Goal: Task Accomplishment & Management: Manage account settings

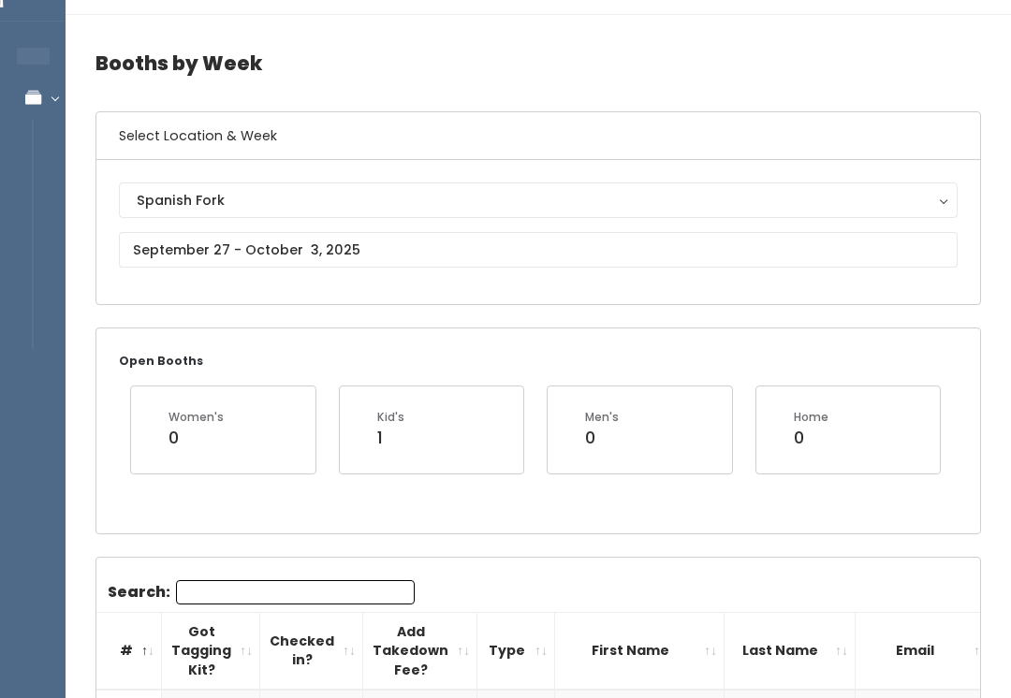
scroll to position [56, 0]
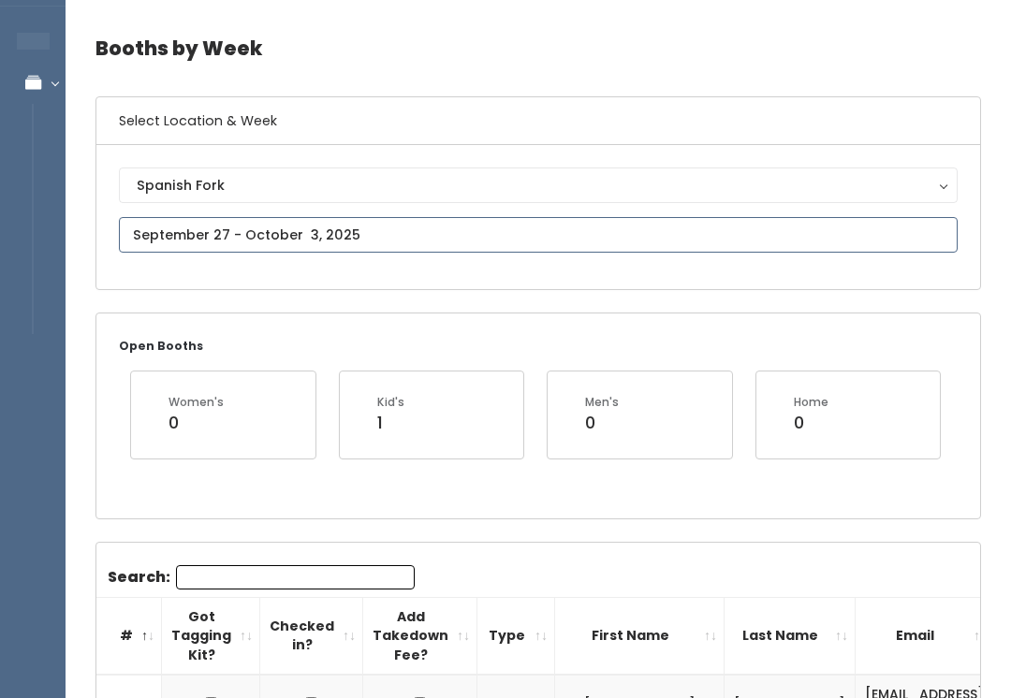
click at [397, 236] on input "text" at bounding box center [538, 235] width 838 height 36
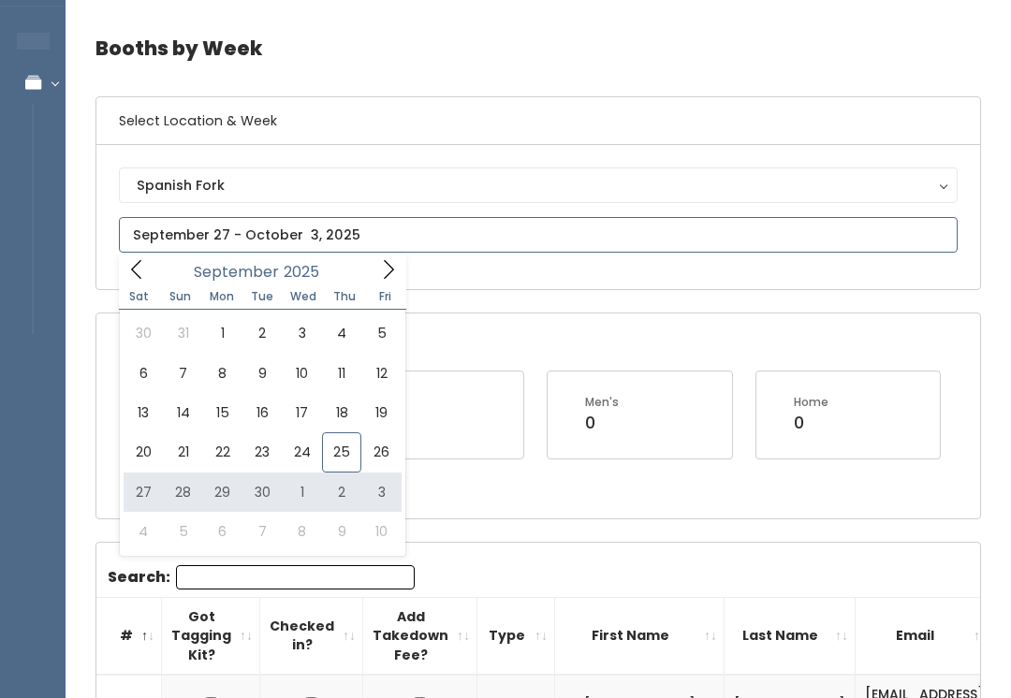
type input "September 27 to October 3"
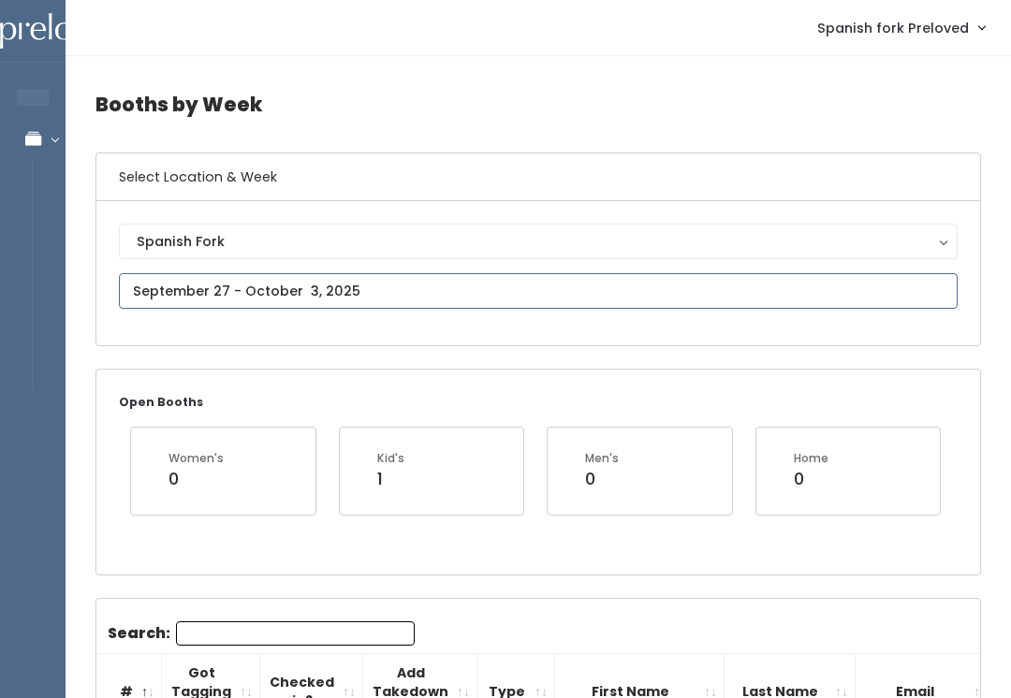
click at [443, 288] on input "text" at bounding box center [538, 291] width 838 height 36
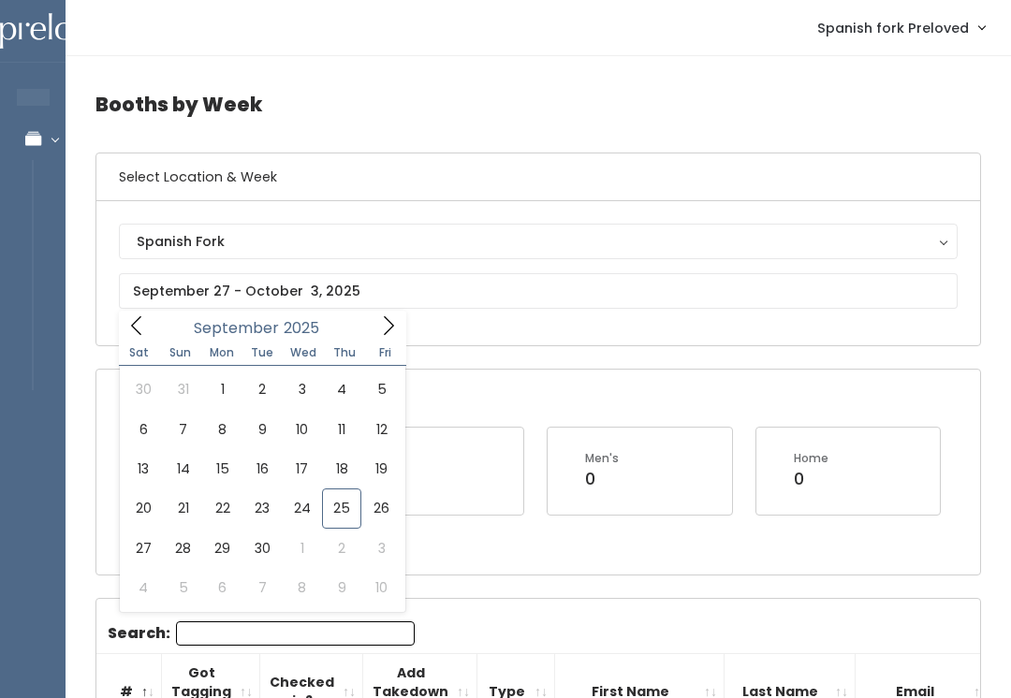
click at [565, 551] on div "Open Booths Women's 0 Kid's 1 Men's 0 Home 0" at bounding box center [537, 472] width 883 height 204
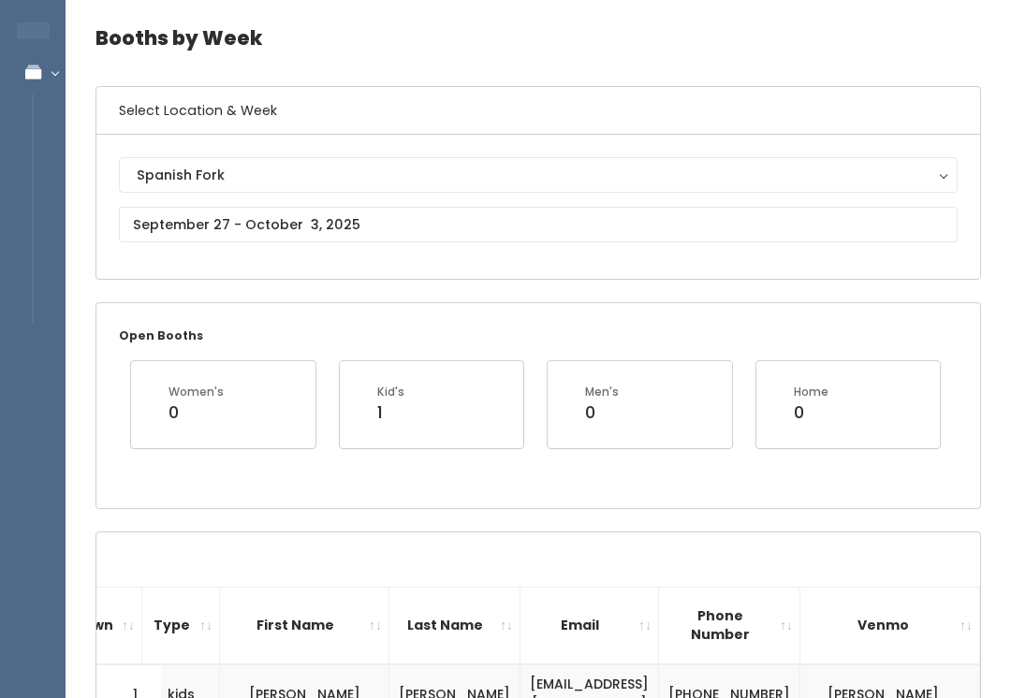
scroll to position [70, 0]
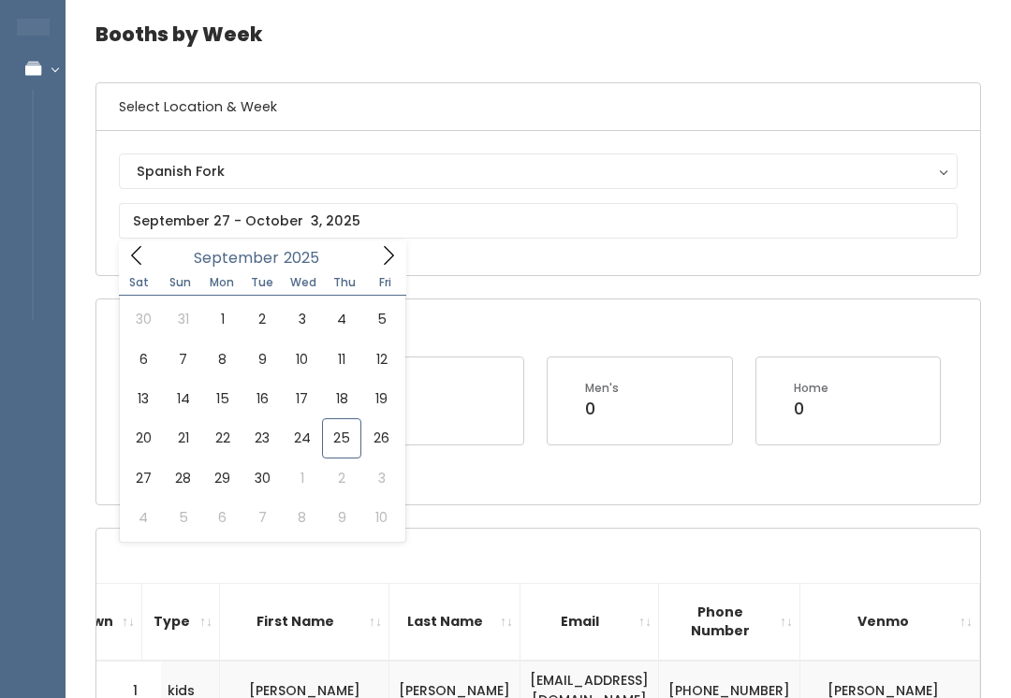
click at [520, 499] on div "Open Booths Women's 0 Kid's 1 Men's 0 Home 0" at bounding box center [537, 401] width 883 height 204
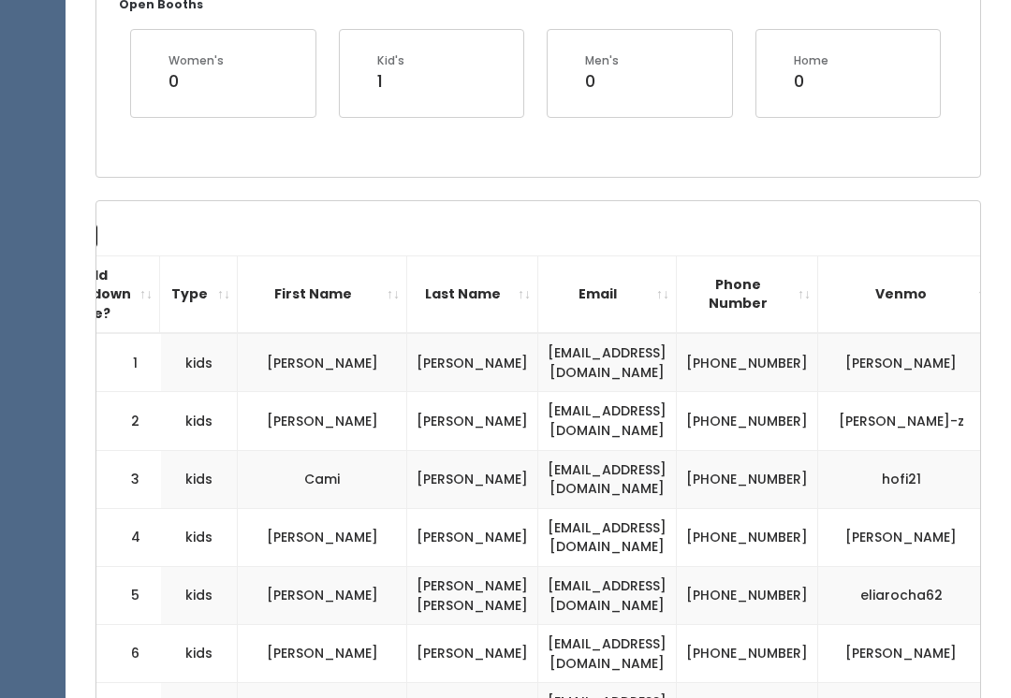
scroll to position [0, 290]
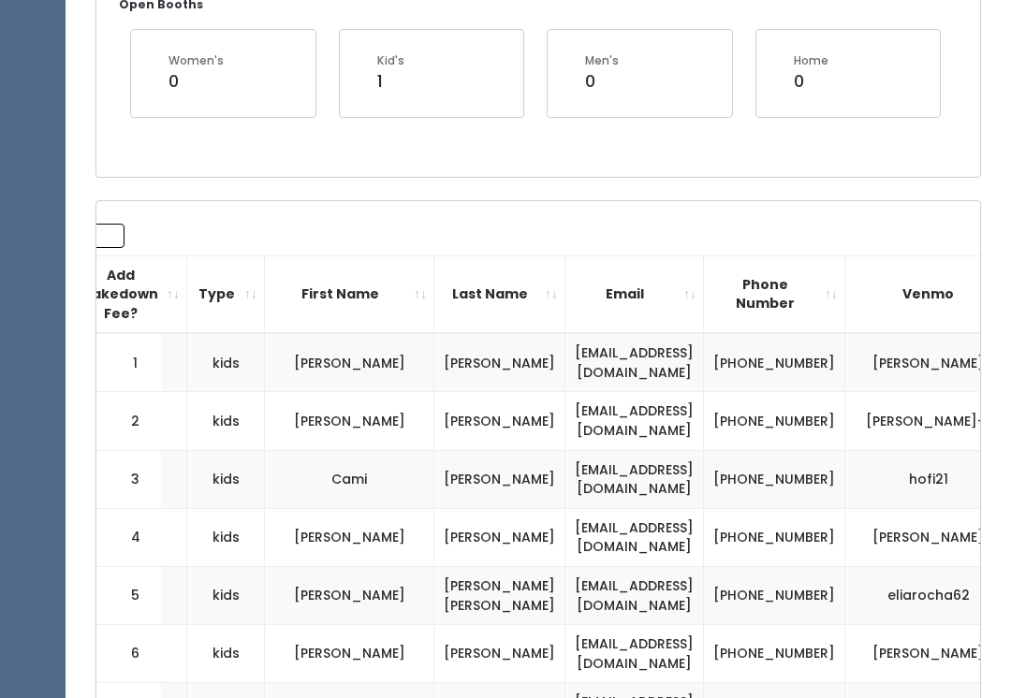
click at [355, 294] on th "First Name" at bounding box center [349, 294] width 169 height 78
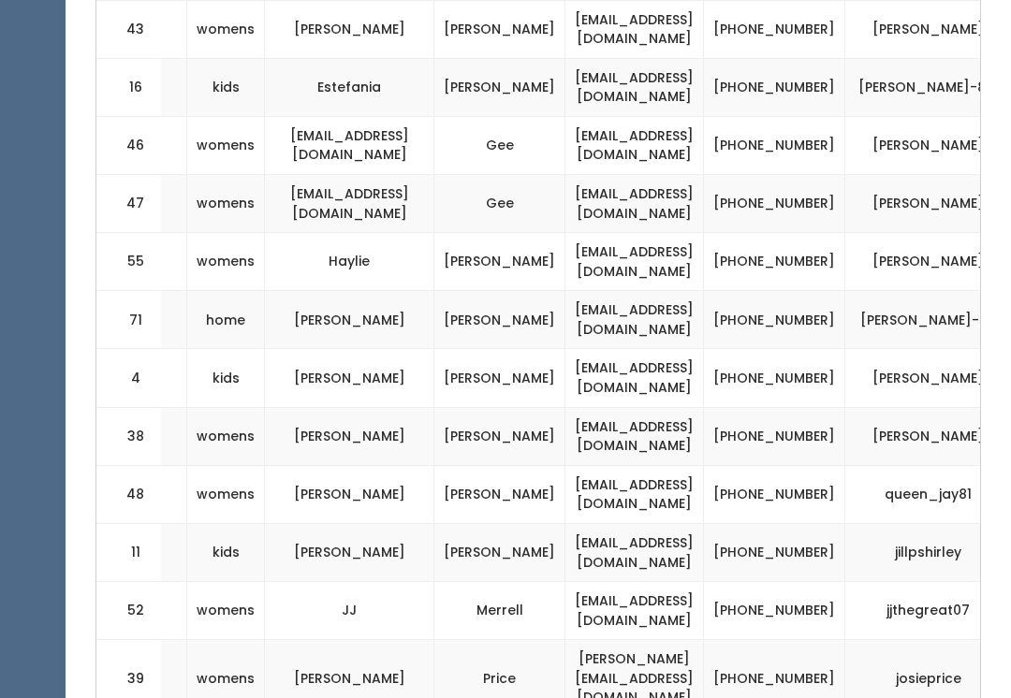
scroll to position [2263, 0]
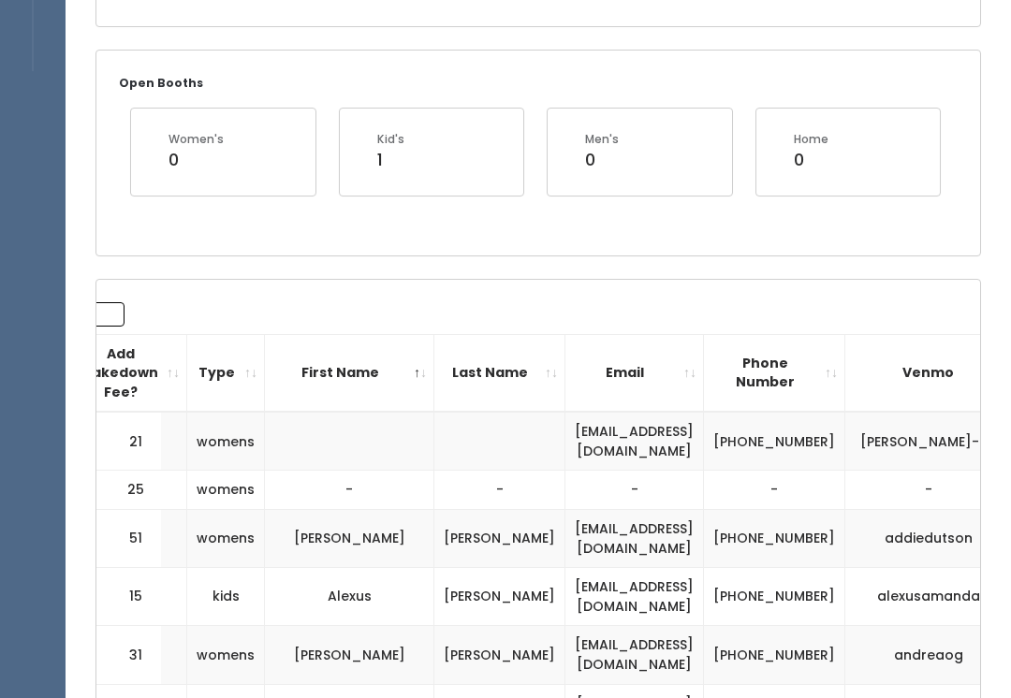
click at [352, 371] on th "First Name" at bounding box center [349, 374] width 169 height 78
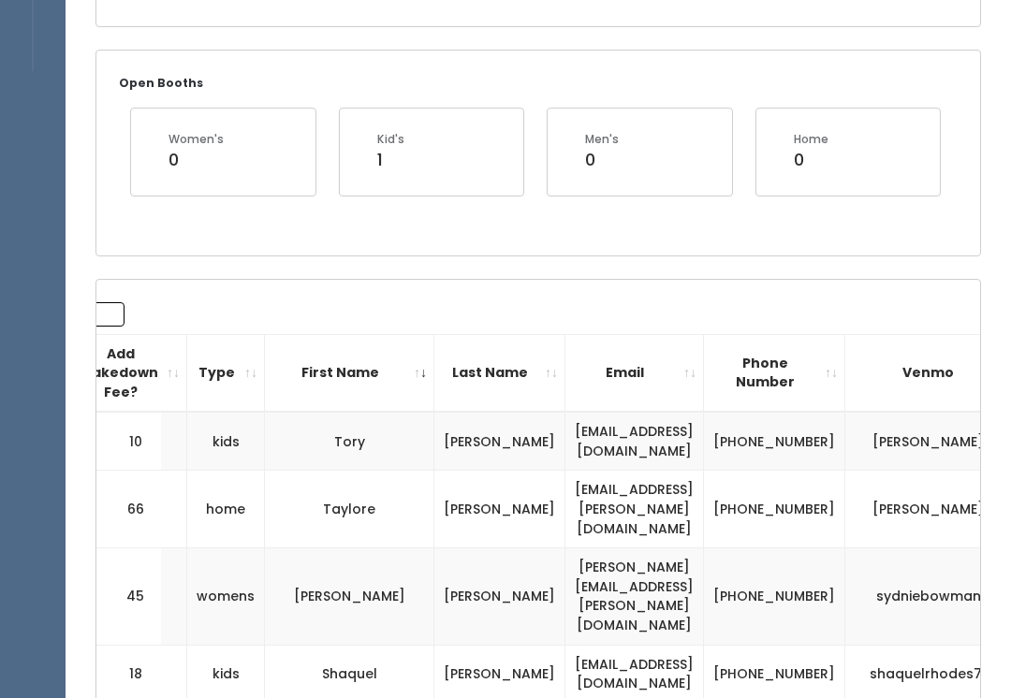
scroll to position [319, 0]
click at [358, 357] on th "First Name" at bounding box center [349, 373] width 169 height 78
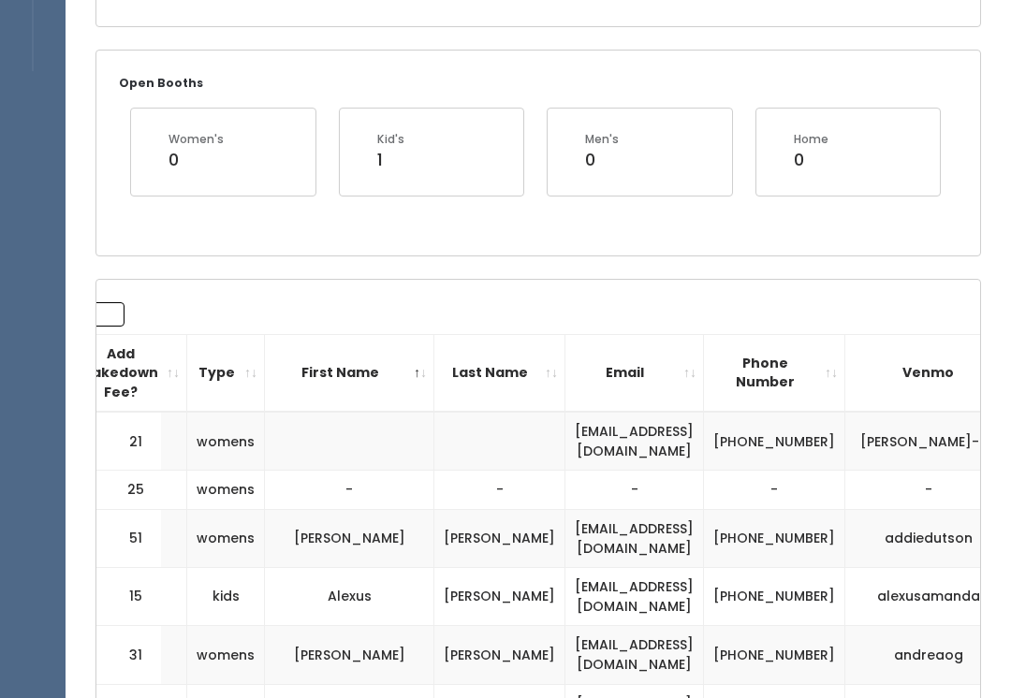
click at [350, 364] on th "First Name" at bounding box center [349, 373] width 169 height 78
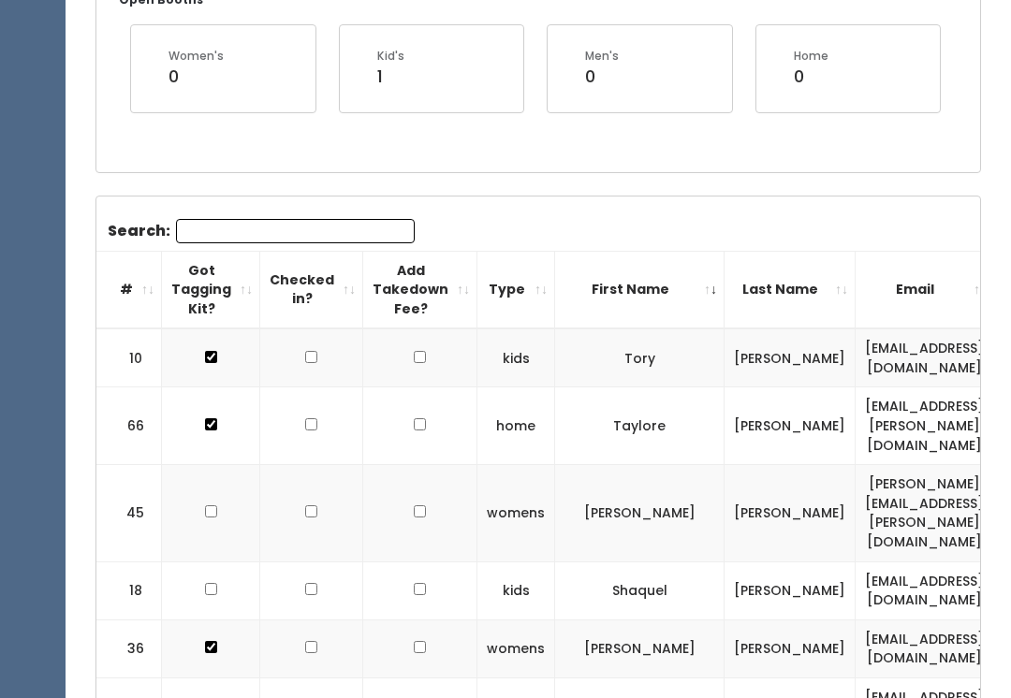
scroll to position [0, 0]
click at [141, 288] on th "#" at bounding box center [129, 290] width 66 height 78
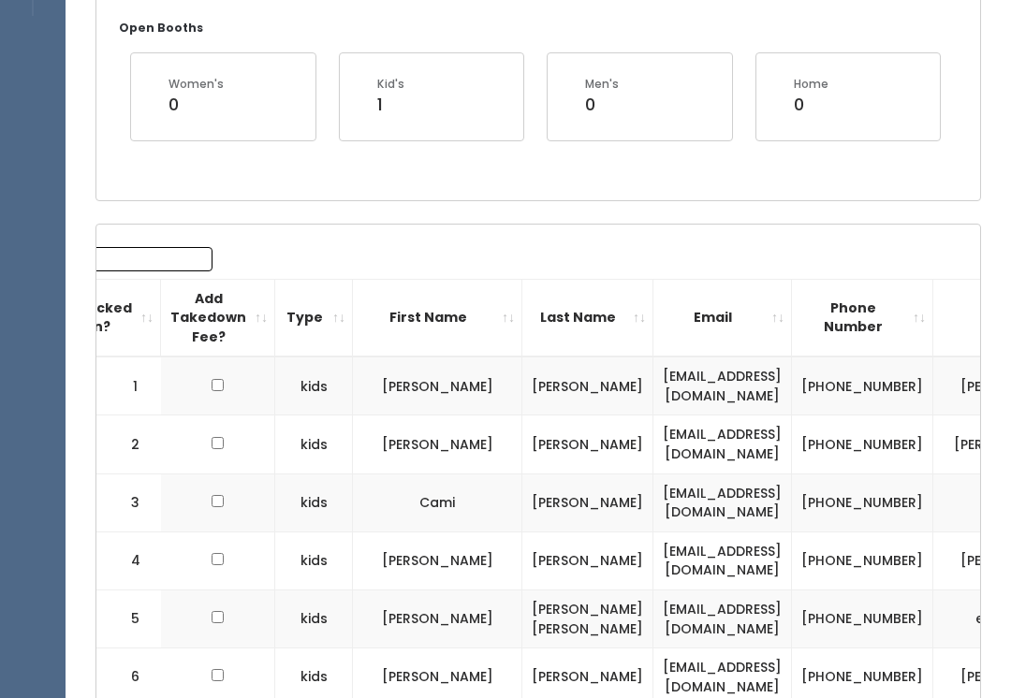
click at [591, 310] on th "Last Name" at bounding box center [587, 318] width 131 height 78
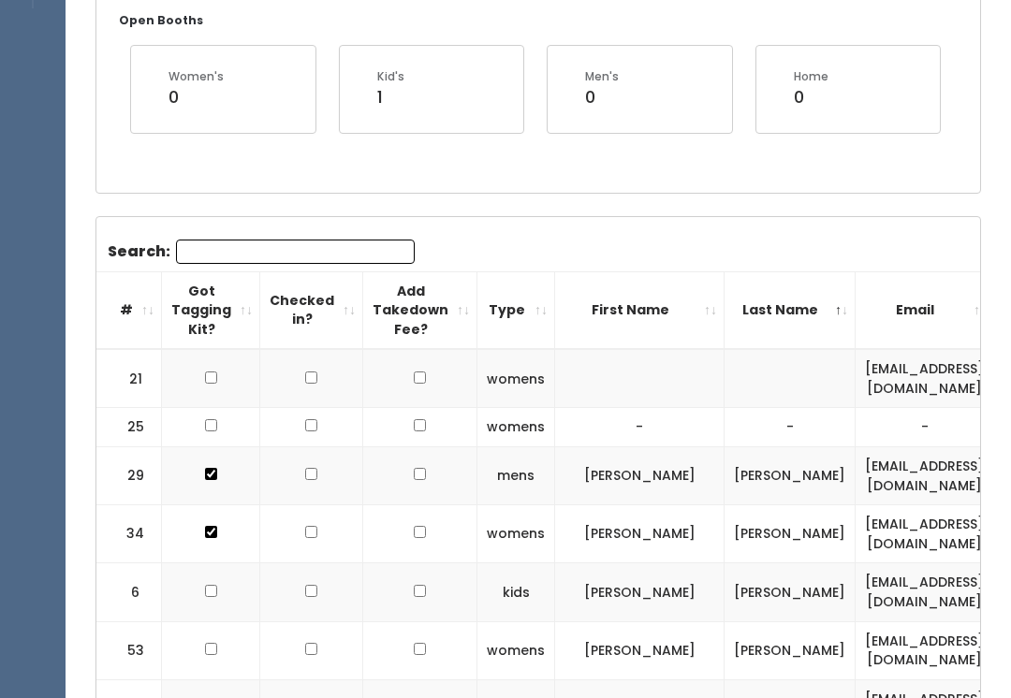
scroll to position [172, 0]
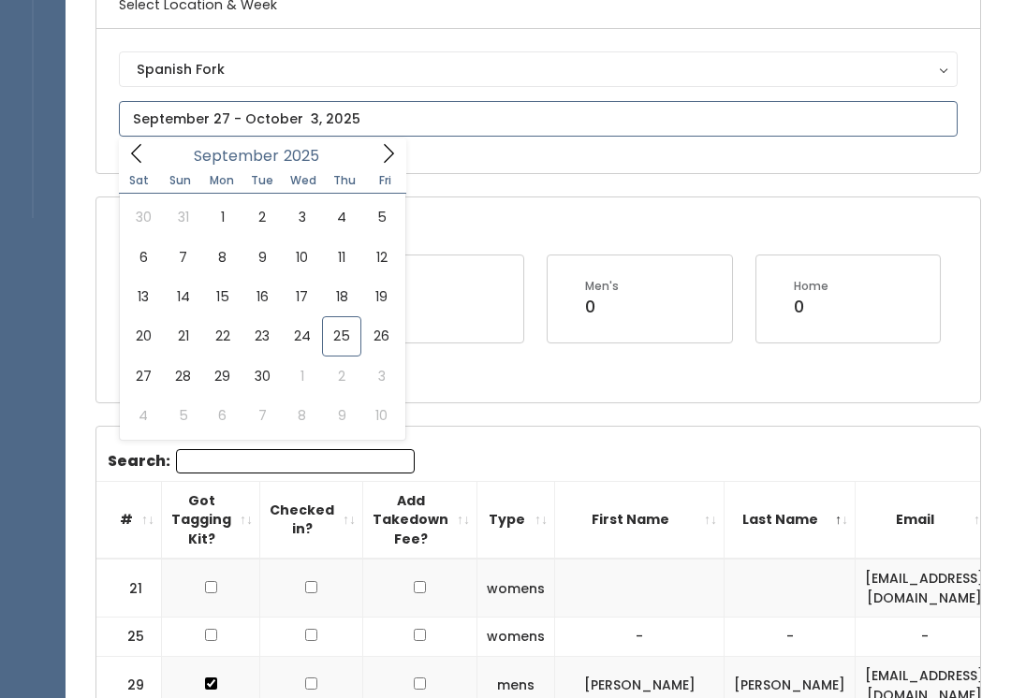
type input "September 27 to October 3"
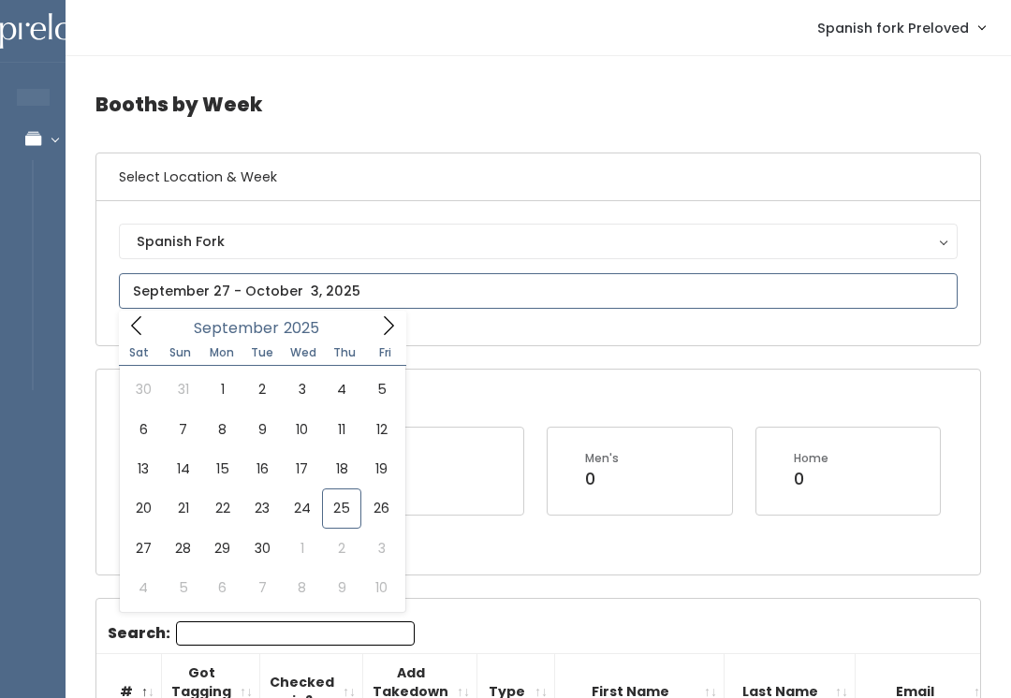
click at [382, 322] on icon at bounding box center [388, 325] width 21 height 21
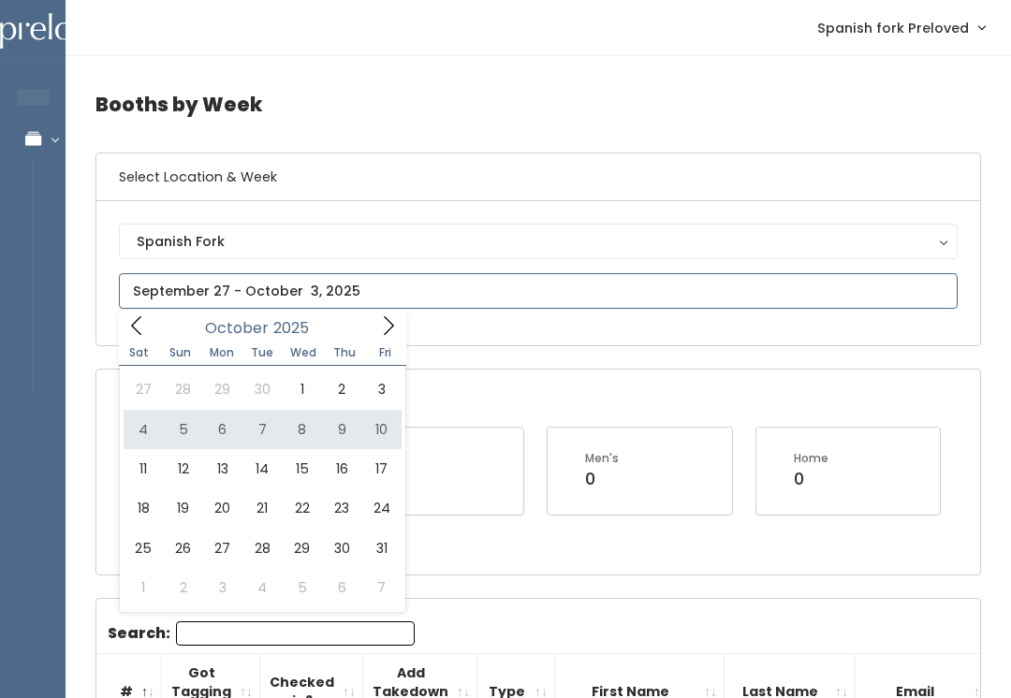
type input "[DATE] to [DATE]"
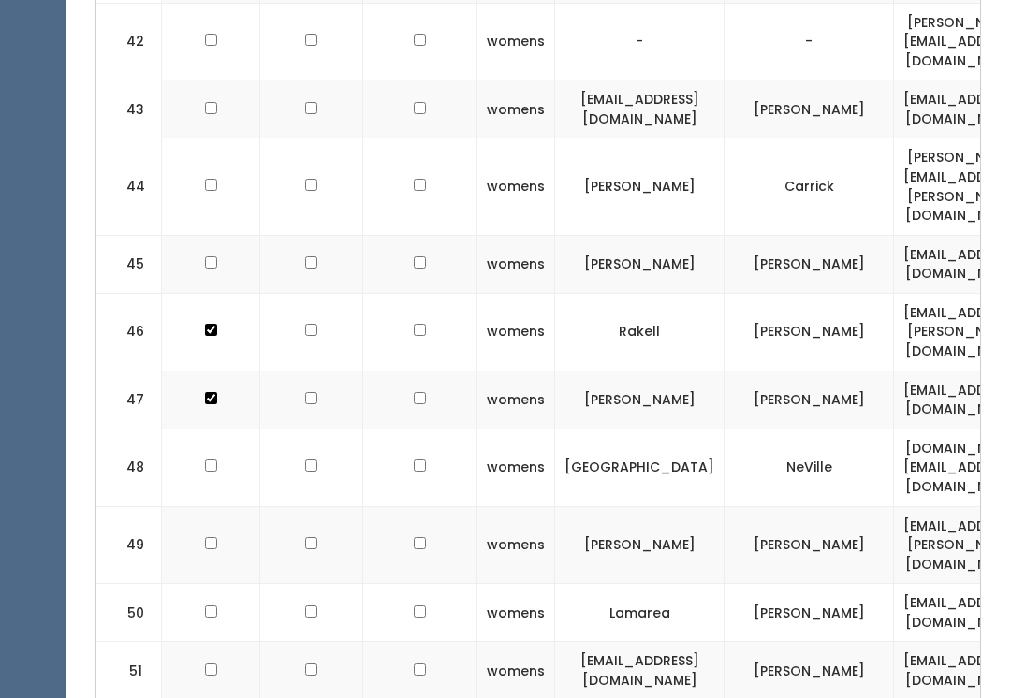
scroll to position [2939, 0]
click at [208, 606] on input "checkbox" at bounding box center [211, 612] width 12 height 12
checkbox input "true"
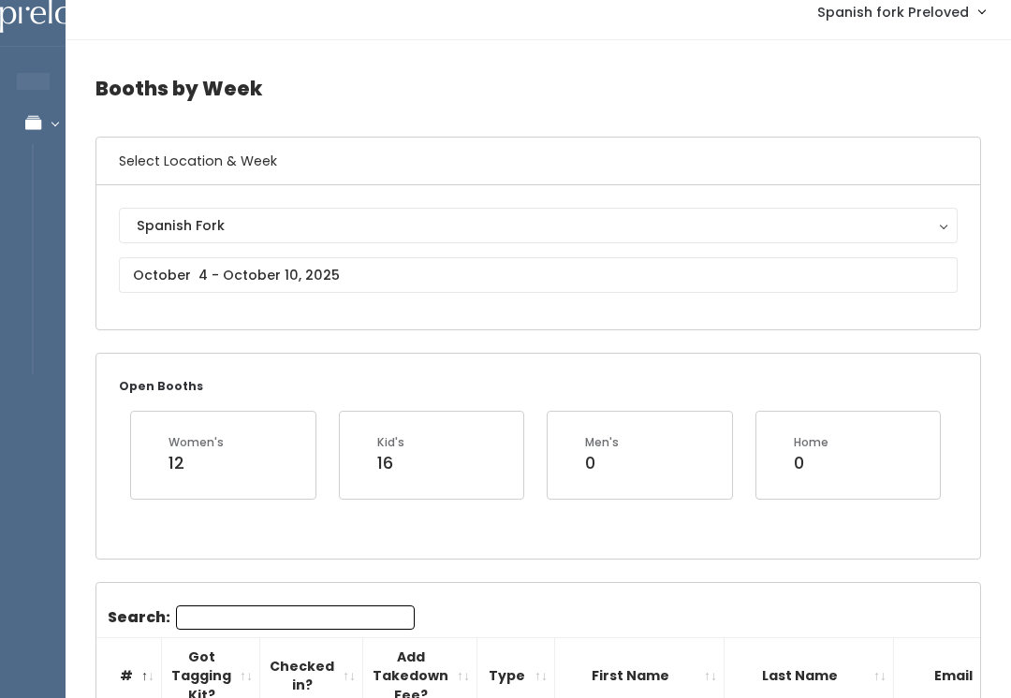
scroll to position [17, 0]
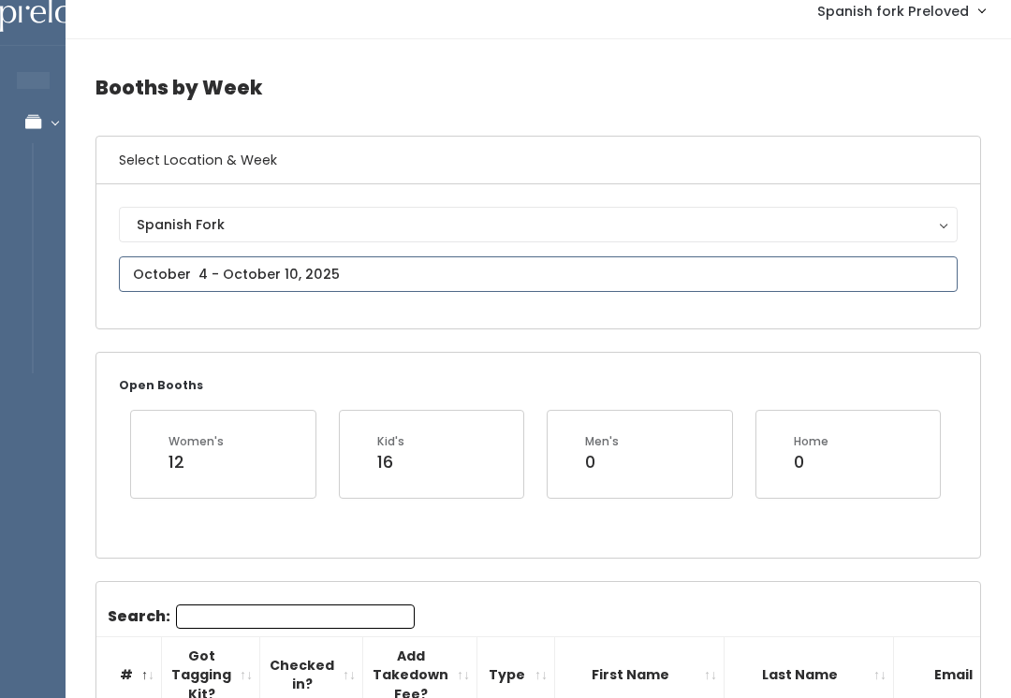
click at [407, 271] on input "text" at bounding box center [538, 274] width 838 height 36
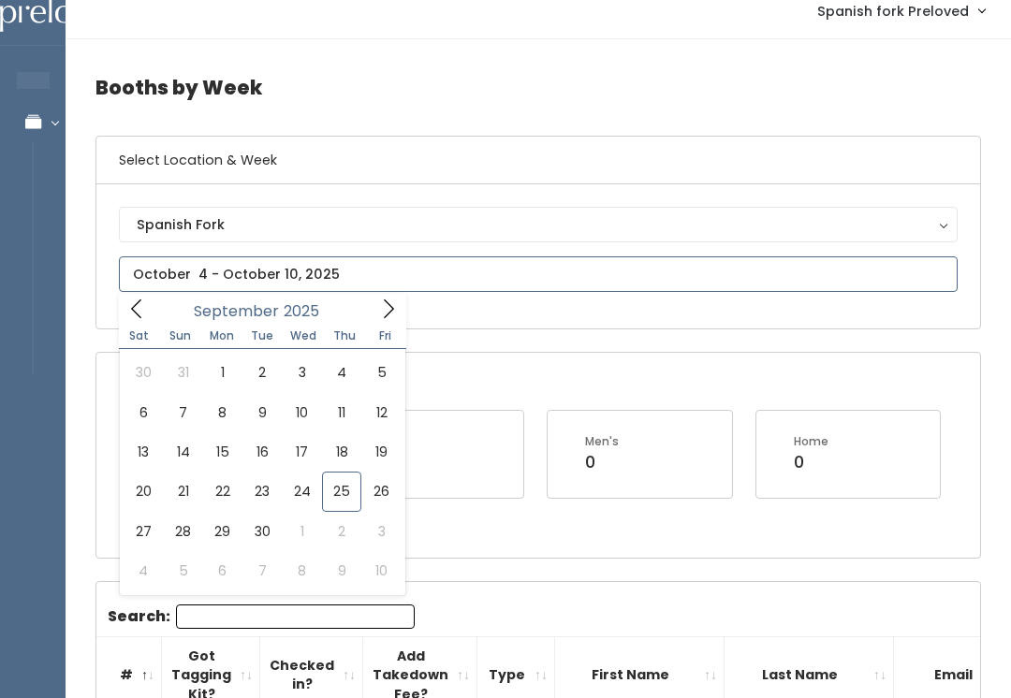
click at [398, 302] on icon at bounding box center [388, 309] width 21 height 21
type input "[DATE] to [DATE]"
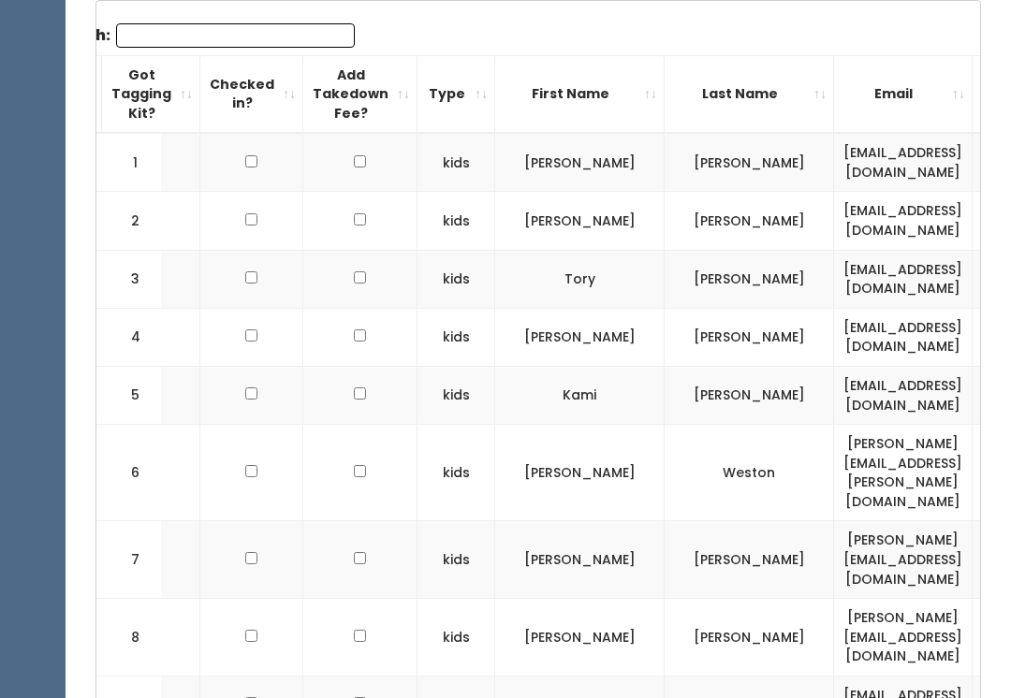
scroll to position [0, 58]
click at [247, 277] on input "checkbox" at bounding box center [253, 278] width 12 height 12
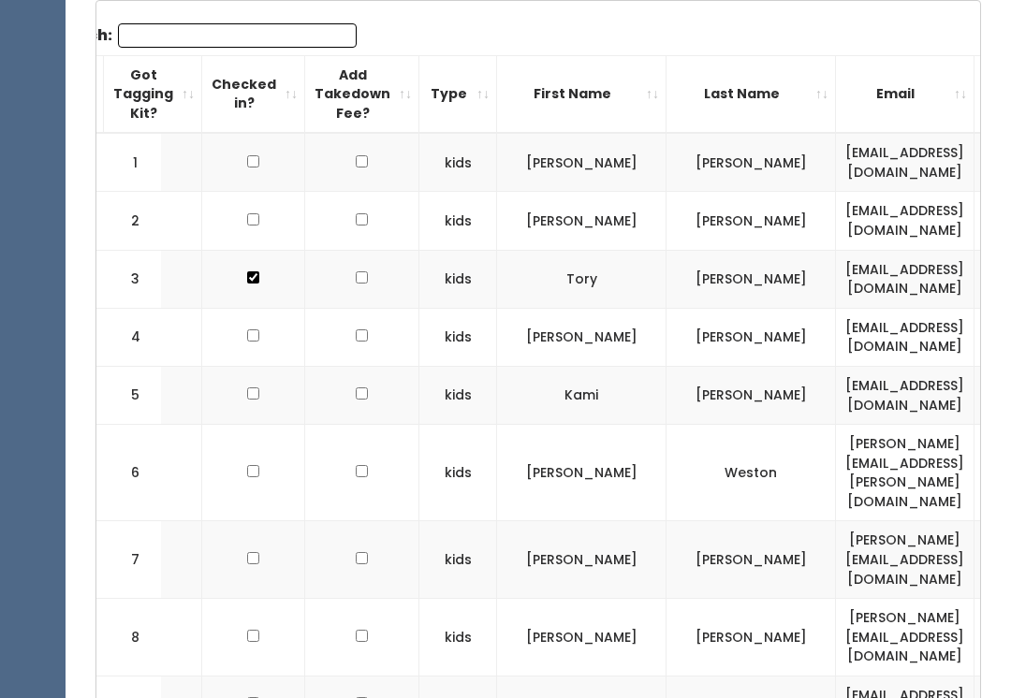
click at [252, 272] on input "checkbox" at bounding box center [253, 278] width 12 height 12
checkbox input "false"
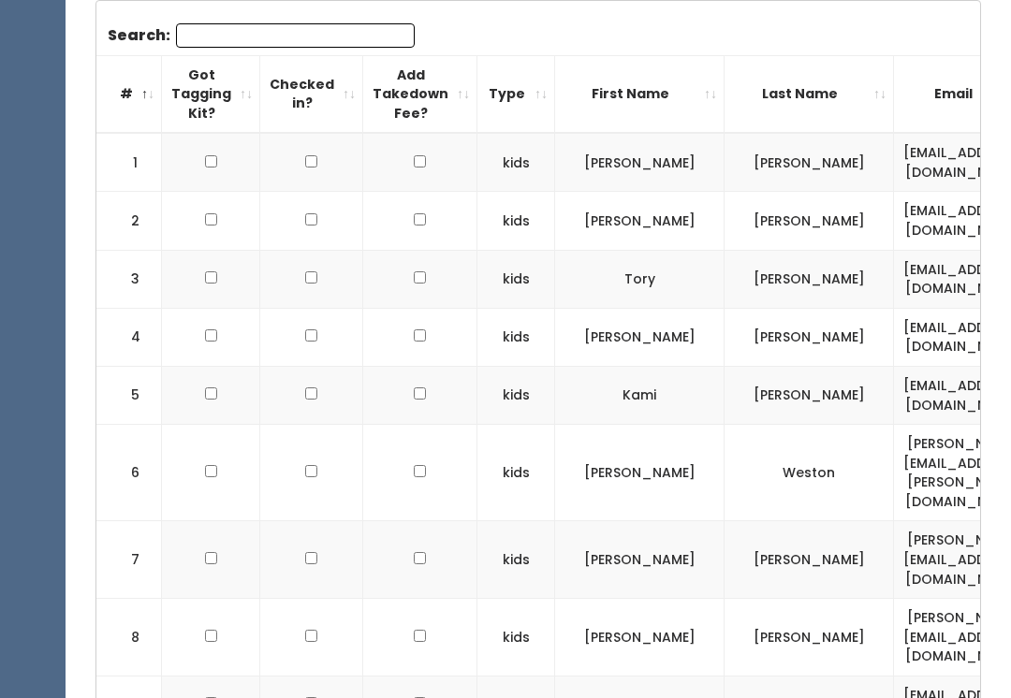
scroll to position [0, 0]
click at [212, 259] on td at bounding box center [211, 280] width 98 height 58
click at [215, 272] on input "checkbox" at bounding box center [211, 278] width 12 height 12
checkbox input "true"
